Goal: Information Seeking & Learning: Learn about a topic

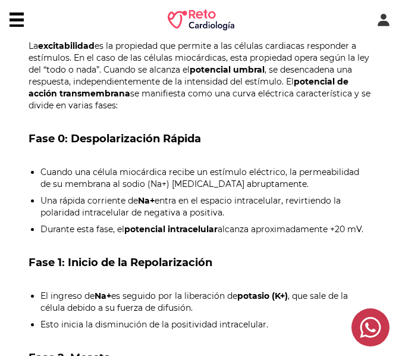
scroll to position [866, 0]
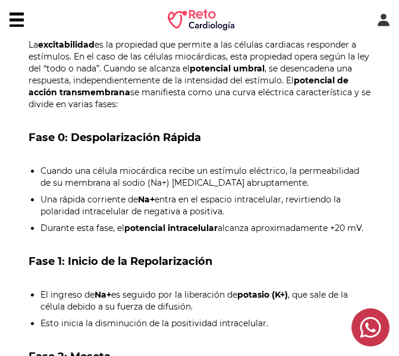
drag, startPoint x: 42, startPoint y: 136, endPoint x: 341, endPoint y: 189, distance: 303.3
click at [341, 189] on ul "Cuando una célula miocárdica recibe un estímulo eléctrico, la permeabilidad de …" at bounding box center [200, 199] width 343 height 69
copy ul "Cuando una célula miocárdica recibe un estímulo eléctrico, la permeabilidad de …"
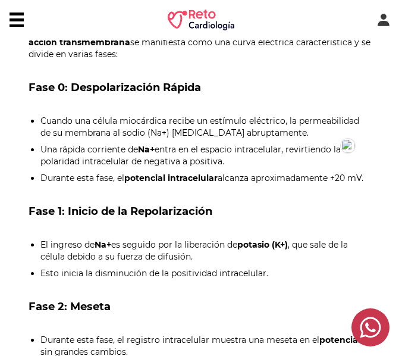
scroll to position [916, 0]
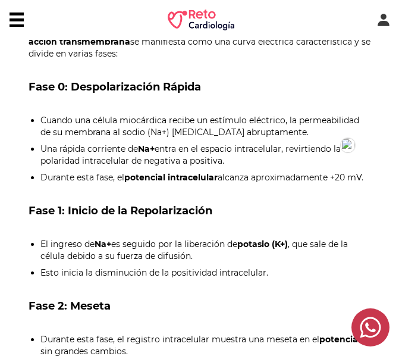
click at [38, 238] on ul "El ingreso de Na+ es seguido por la liberación de potasio (K+) , que sale de la…" at bounding box center [200, 258] width 343 height 40
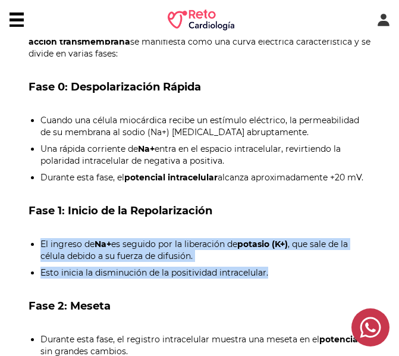
drag, startPoint x: 40, startPoint y: 206, endPoint x: 249, endPoint y: 237, distance: 211.1
click at [249, 238] on ul "El ingreso de Na+ es seguido por la liberación de potasio (K+) , que sale de la…" at bounding box center [200, 258] width 343 height 40
copy ul "El ingreso de Na+ es seguido por la liberación de potasio (K+) , que sale de la…"
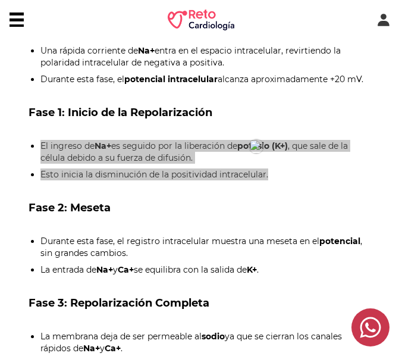
scroll to position [1019, 0]
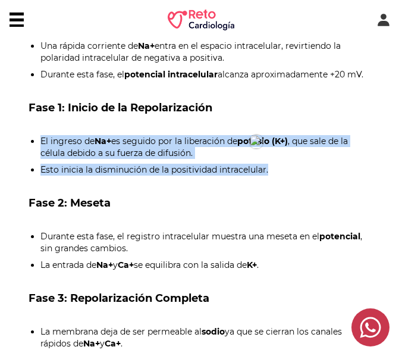
click at [48, 230] on li "Durante esta fase, el registro intracelular muestra una meseta en el potencial …" at bounding box center [205, 242] width 331 height 24
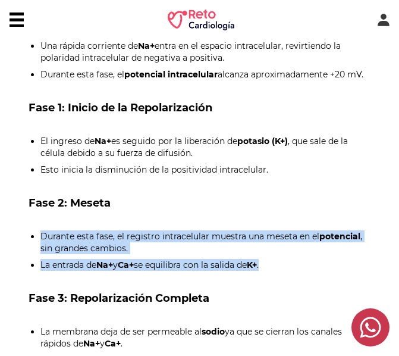
drag, startPoint x: 42, startPoint y: 202, endPoint x: 262, endPoint y: 223, distance: 221.7
click at [262, 230] on ul "Durante esta fase, el registro intracelular muestra una meseta en el potencial …" at bounding box center [200, 250] width 343 height 40
copy ul "Durante esta fase, el registro intracelular muestra una meseta en el potencial …"
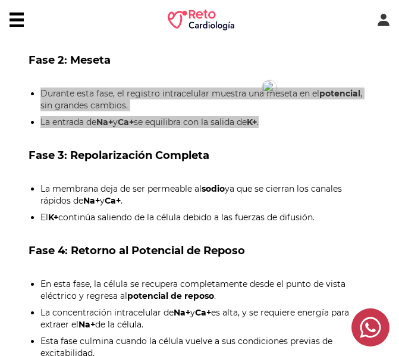
scroll to position [1168, 0]
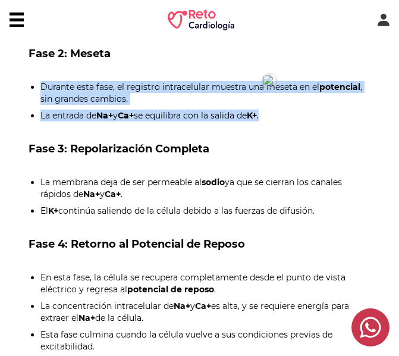
drag, startPoint x: 40, startPoint y: 145, endPoint x: 315, endPoint y: 178, distance: 276.8
click at [315, 178] on ul "La membrana deja de ser permeable al sodio ya que se cierran los canales rápido…" at bounding box center [200, 196] width 343 height 40
copy ul "La membrana deja de ser permeable al sodio ya que se cierran los canales rápido…"
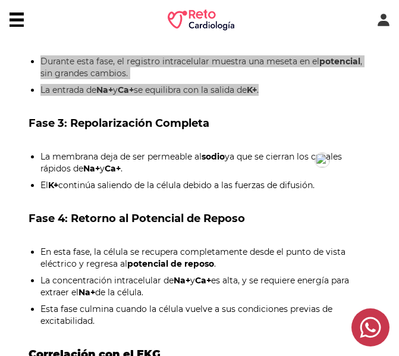
scroll to position [1195, 0]
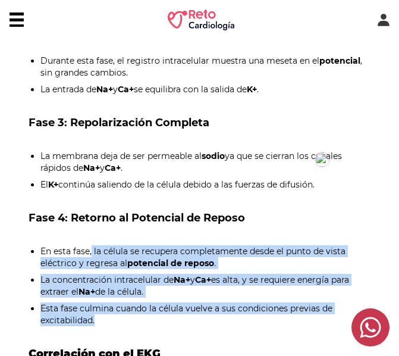
drag, startPoint x: 89, startPoint y: 215, endPoint x: 363, endPoint y: 273, distance: 280.4
click at [363, 273] on ul "En esta fase, la célula se recupera completamente desde el punto de vista eléct…" at bounding box center [200, 285] width 343 height 81
copy ul "la célula se recupera completamente desde el punto de vista eléctrico y regresa…"
